Goal: Information Seeking & Learning: Find specific fact

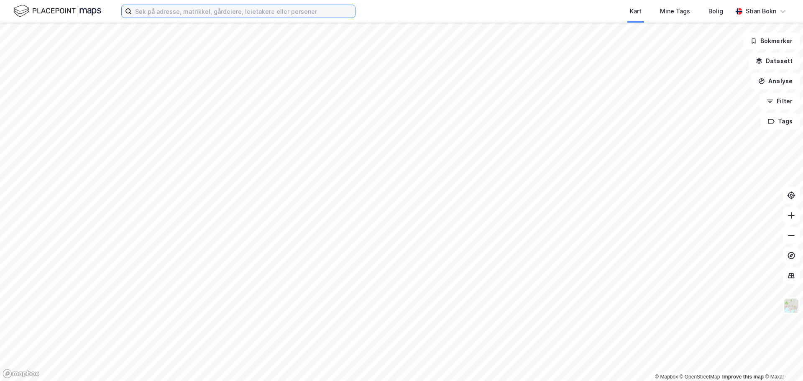
click at [171, 14] on input at bounding box center [243, 11] width 223 height 13
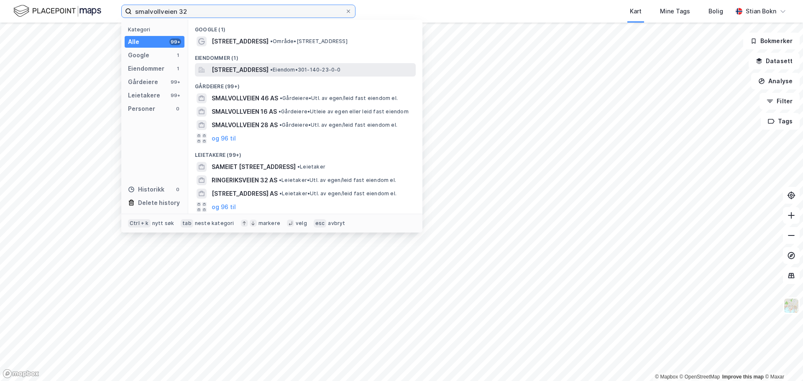
type input "smalvollveien 32"
click at [257, 73] on span "Smalvollveien 32, 0667, OSLO, OSLO" at bounding box center [240, 70] width 57 height 10
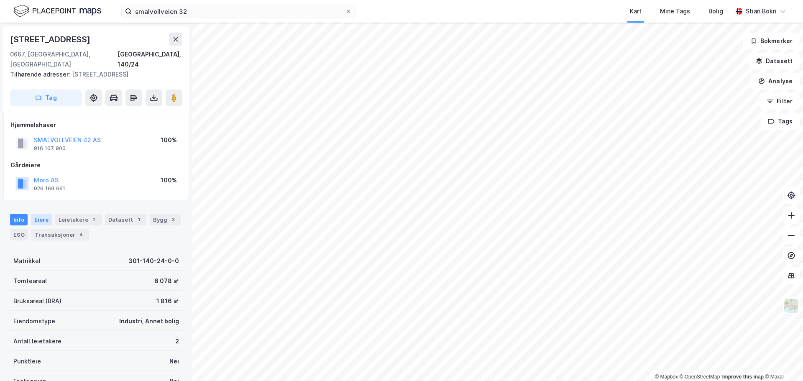
click at [38, 214] on div "Eiere" at bounding box center [41, 220] width 21 height 12
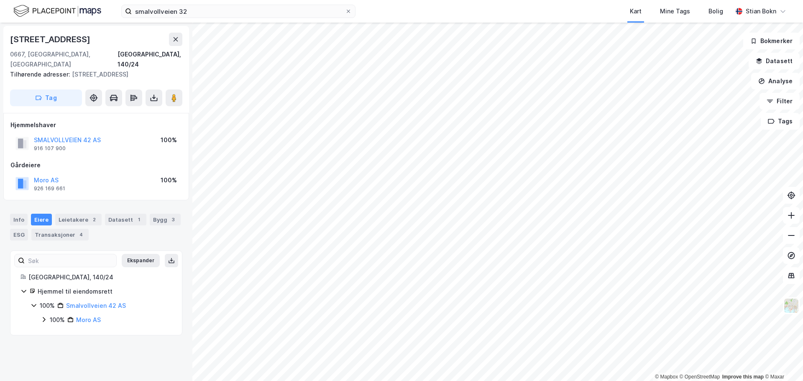
click at [45, 317] on icon at bounding box center [44, 319] width 3 height 5
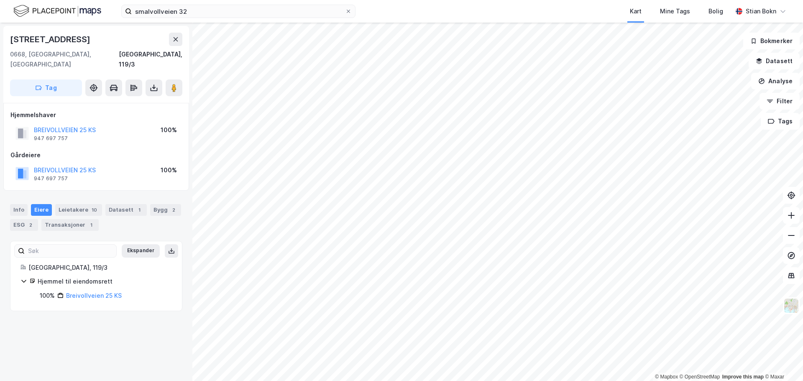
click at [432, 0] on html "smalvollveien 32 Kart Mine Tags Bolig Stian Bokn © Mapbox © OpenStreetMap Impro…" at bounding box center [401, 190] width 803 height 381
